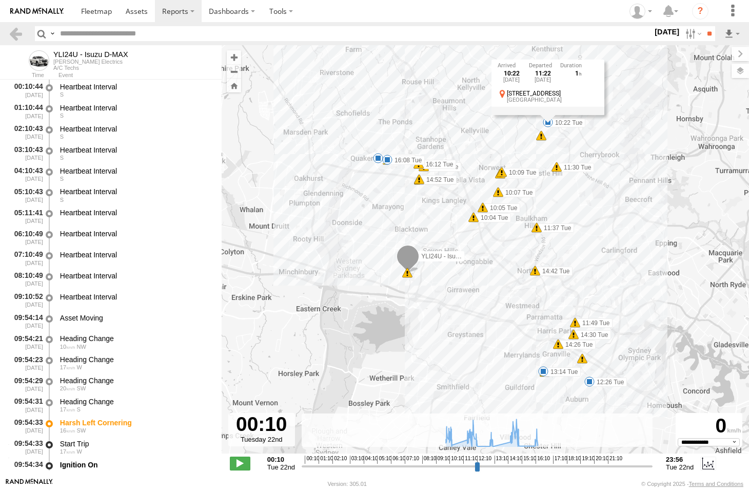
select select "**********"
click at [97, 14] on span at bounding box center [96, 11] width 31 height 10
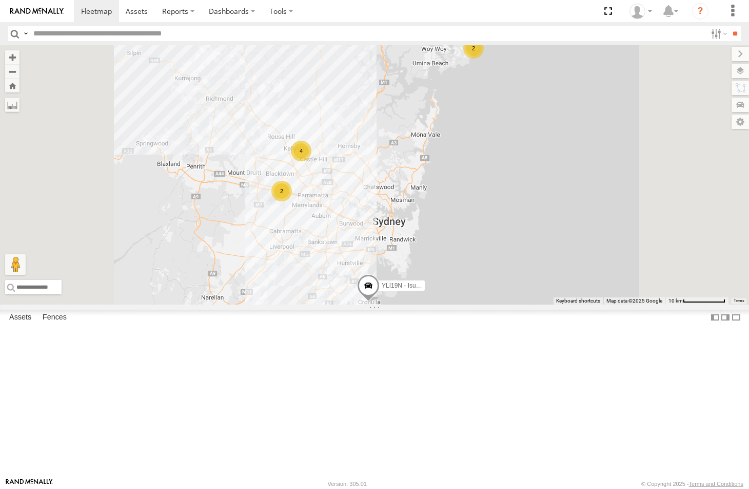
click at [0, 0] on div "A/C Techs" at bounding box center [0, 0] width 0 height 0
